Goal: Transaction & Acquisition: Purchase product/service

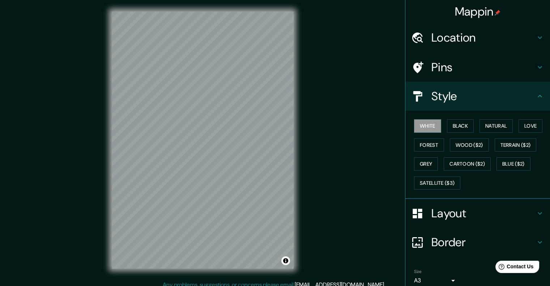
click at [536, 40] on icon at bounding box center [540, 37] width 9 height 9
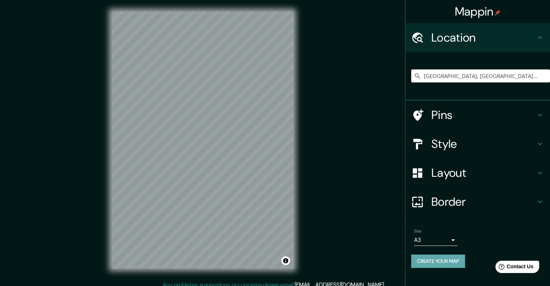
click at [436, 263] on button "Create your map" at bounding box center [438, 261] width 54 height 13
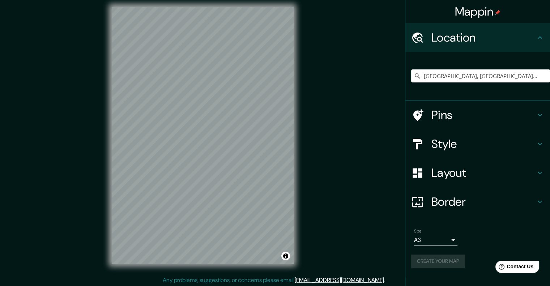
scroll to position [6, 0]
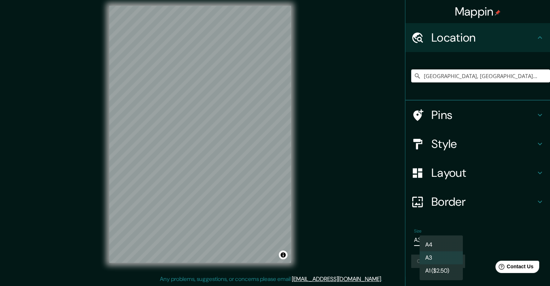
click at [450, 235] on body "Mappin Location [GEOGRAPHIC_DATA], [GEOGRAPHIC_DATA], [GEOGRAPHIC_DATA] Pins St…" at bounding box center [275, 137] width 550 height 286
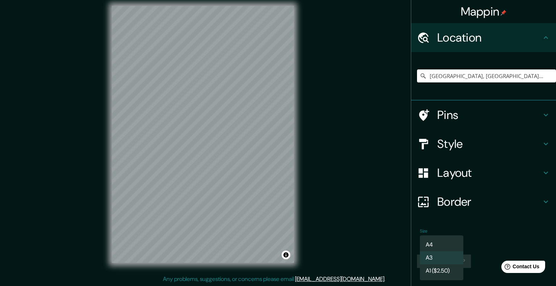
click at [449, 241] on li "A4" at bounding box center [441, 244] width 43 height 13
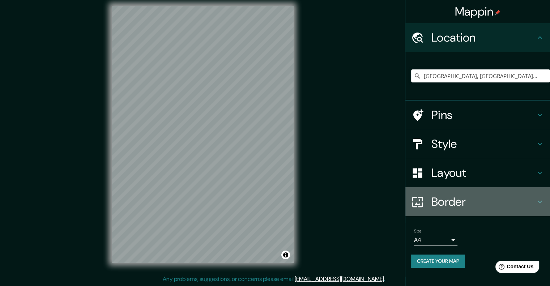
click at [448, 199] on h4 "Border" at bounding box center [484, 202] width 104 height 14
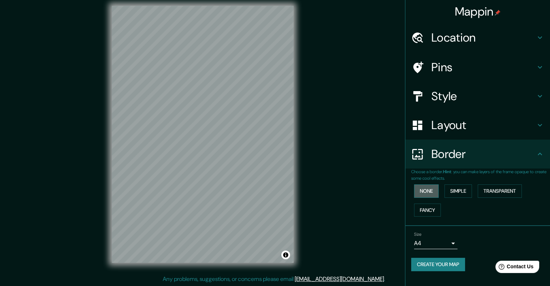
click at [432, 188] on button "None" at bounding box center [426, 190] width 25 height 13
click at [472, 187] on button "Simple" at bounding box center [458, 190] width 27 height 13
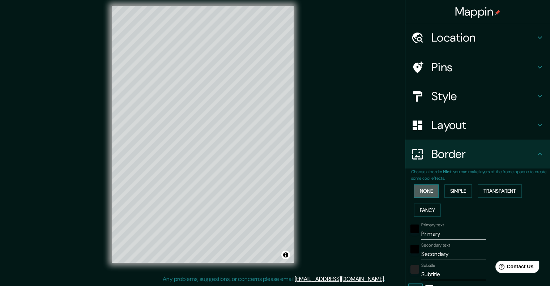
click at [415, 192] on button "None" at bounding box center [426, 190] width 25 height 13
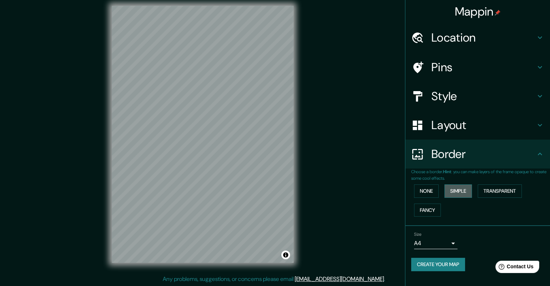
click at [454, 189] on button "Simple" at bounding box center [458, 190] width 27 height 13
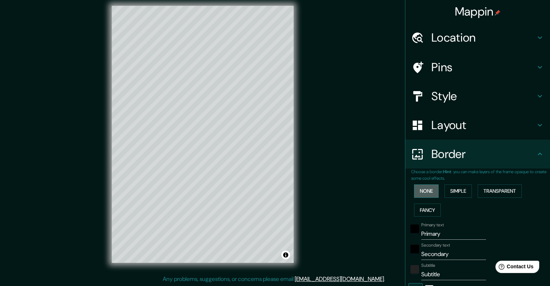
click at [415, 186] on button "None" at bounding box center [426, 190] width 25 height 13
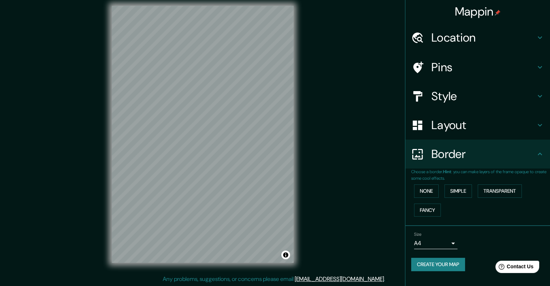
click at [455, 136] on div "Layout" at bounding box center [477, 125] width 145 height 29
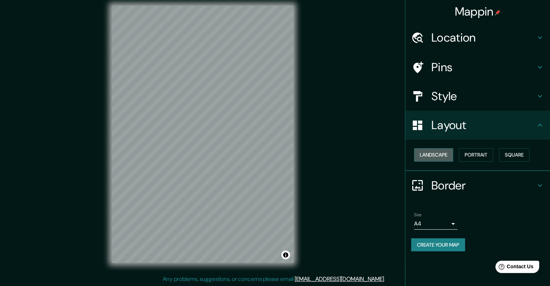
click at [447, 156] on button "Landscape" at bounding box center [433, 154] width 39 height 13
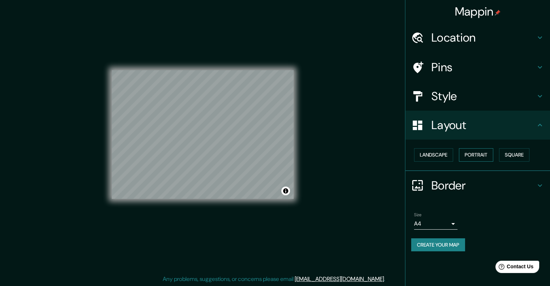
click at [466, 154] on button "Portrait" at bounding box center [476, 154] width 34 height 13
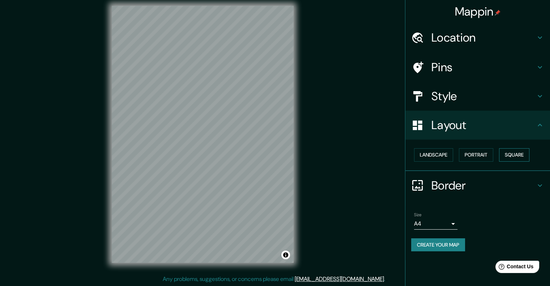
click at [519, 150] on button "Square" at bounding box center [514, 154] width 30 height 13
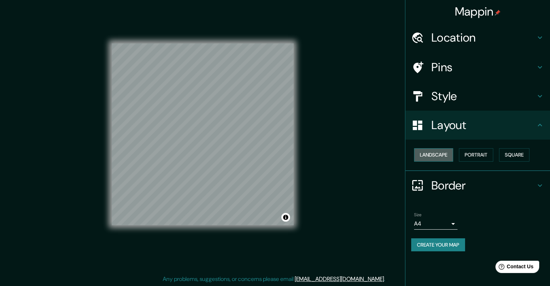
click at [436, 157] on button "Landscape" at bounding box center [433, 154] width 39 height 13
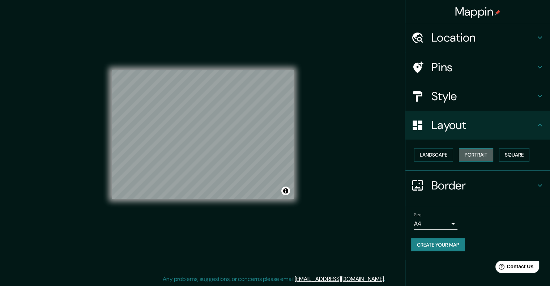
click at [467, 157] on button "Portrait" at bounding box center [476, 154] width 34 height 13
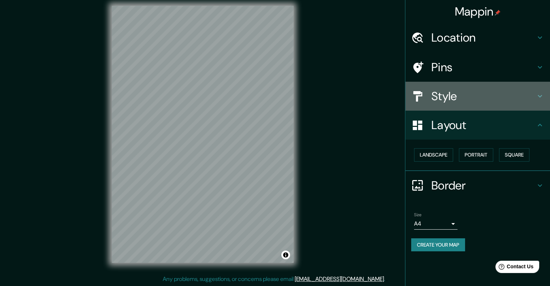
click at [484, 98] on h4 "Style" at bounding box center [484, 96] width 104 height 14
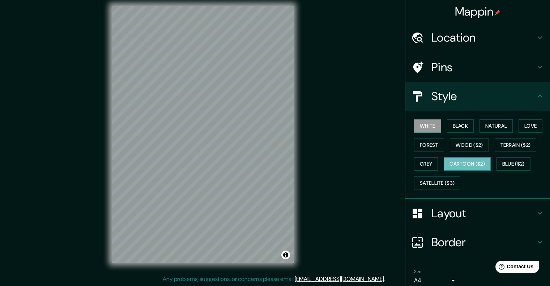
click at [466, 157] on button "Cartoon ($2)" at bounding box center [467, 163] width 47 height 13
click at [433, 130] on button "White" at bounding box center [427, 125] width 27 height 13
click at [447, 126] on button "Black" at bounding box center [460, 125] width 27 height 13
click at [425, 127] on button "White" at bounding box center [427, 125] width 27 height 13
click at [299, 178] on div "© Mapbox © OpenStreetMap Improve this map" at bounding box center [202, 134] width 205 height 281
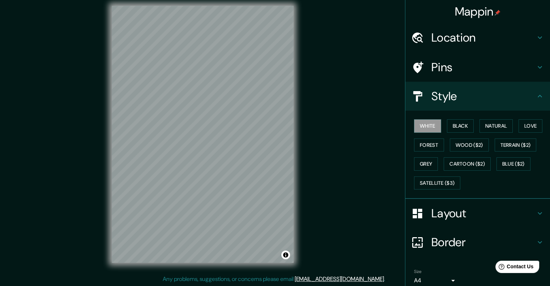
click at [340, 135] on div "Mappin Location [GEOGRAPHIC_DATA], [GEOGRAPHIC_DATA], [GEOGRAPHIC_DATA] Pins St…" at bounding box center [275, 140] width 550 height 292
